Goal: Information Seeking & Learning: Learn about a topic

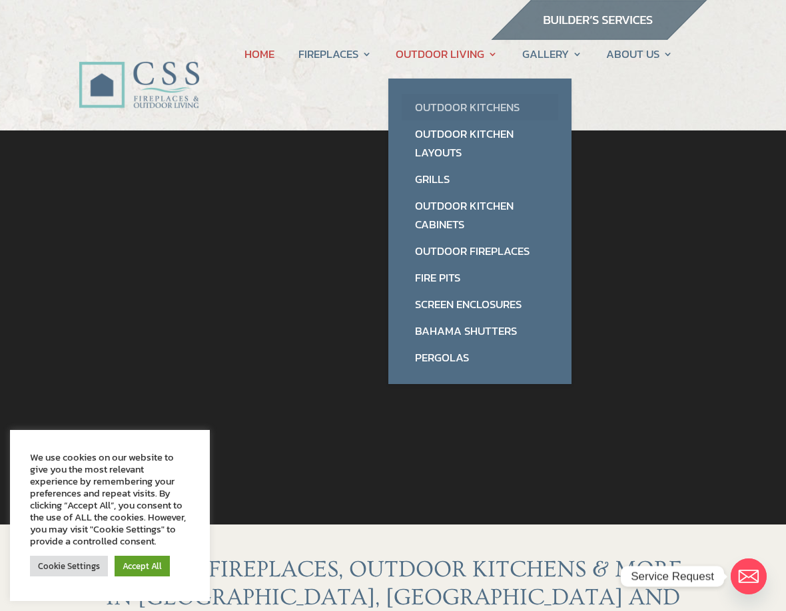
click at [498, 109] on link "Outdoor Kitchens" at bounding box center [480, 107] width 157 height 27
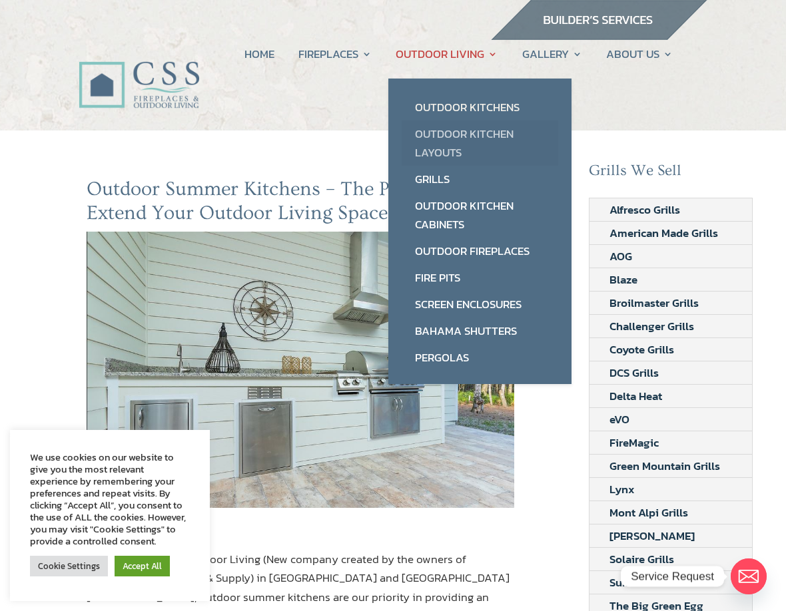
click at [499, 129] on link "Outdoor Kitchen Layouts" at bounding box center [480, 143] width 157 height 45
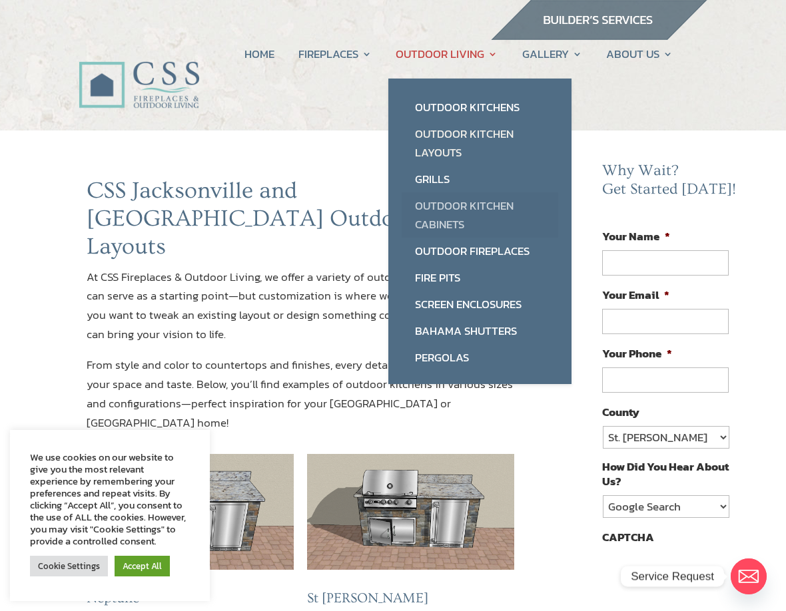
click at [452, 214] on link "Outdoor Kitchen Cabinets" at bounding box center [480, 214] width 157 height 45
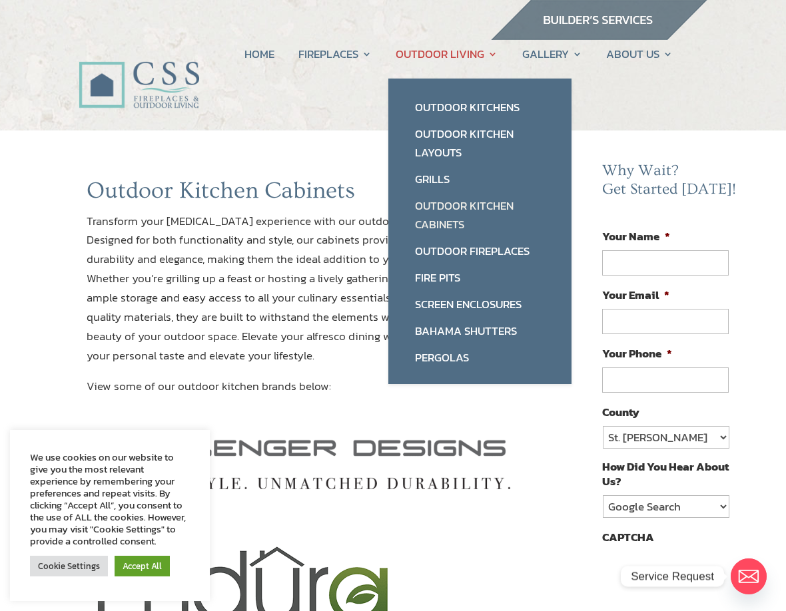
click at [494, 56] on link "OUTDOOR LIVING" at bounding box center [447, 54] width 102 height 51
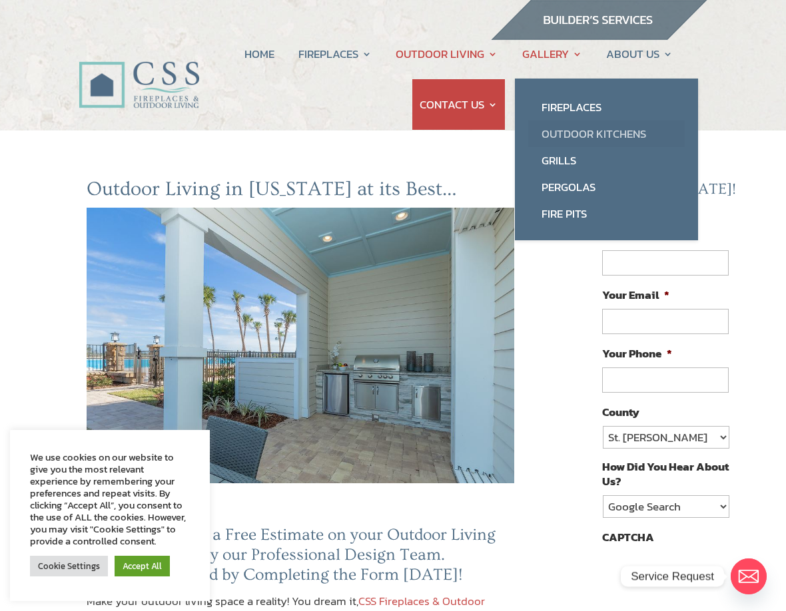
click at [571, 127] on link "Outdoor Kitchens" at bounding box center [606, 134] width 157 height 27
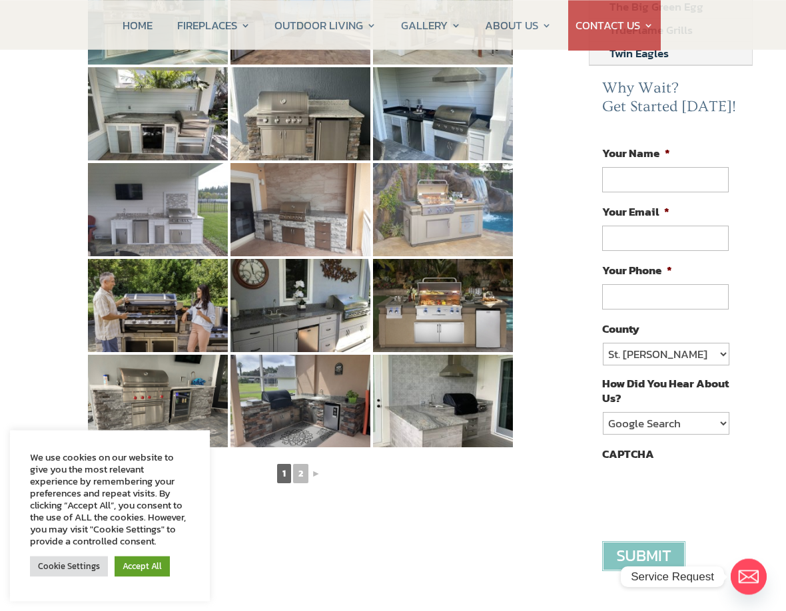
scroll to position [634, 0]
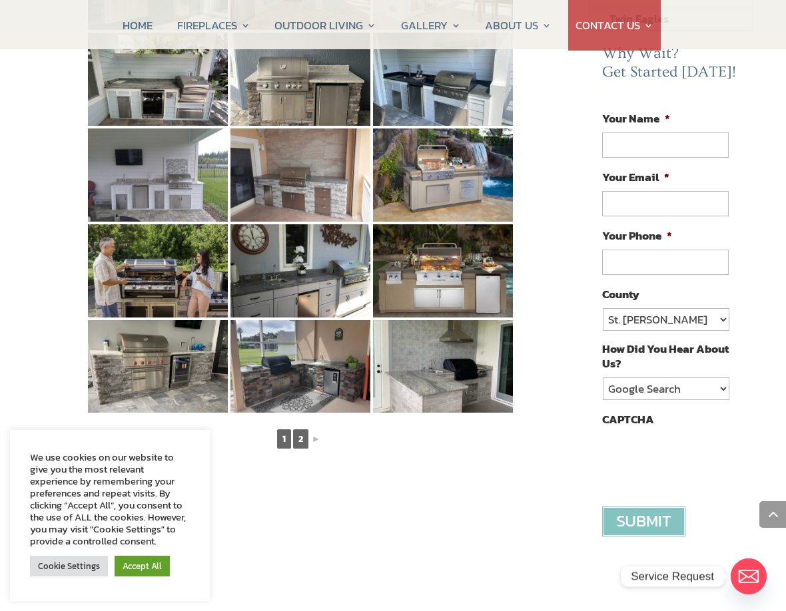
click at [297, 430] on link "2" at bounding box center [300, 439] width 15 height 19
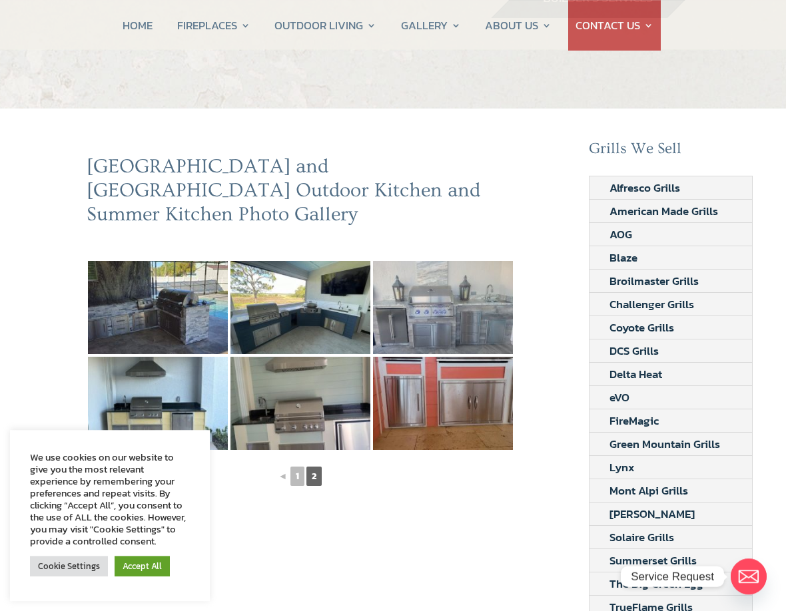
scroll to position [0, 0]
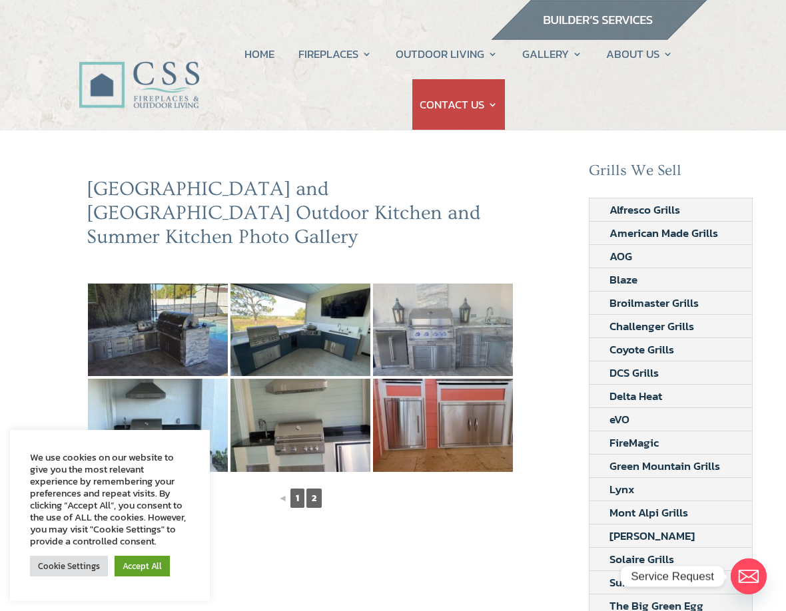
click at [296, 489] on link "1" at bounding box center [297, 498] width 14 height 19
